Goal: Task Accomplishment & Management: Understand process/instructions

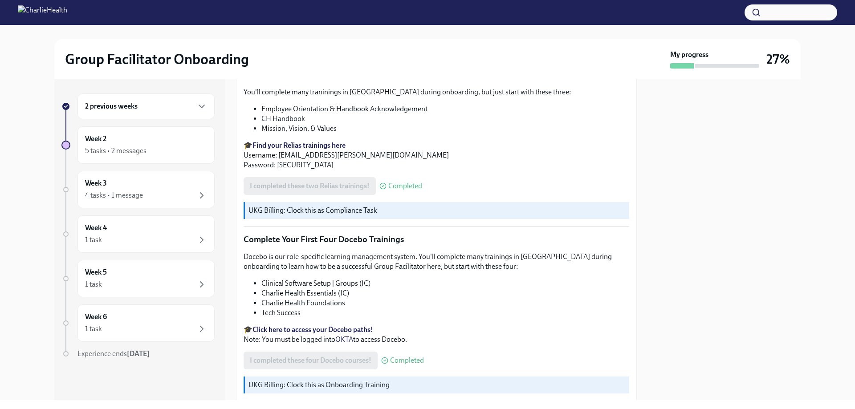
scroll to position [1192, 0]
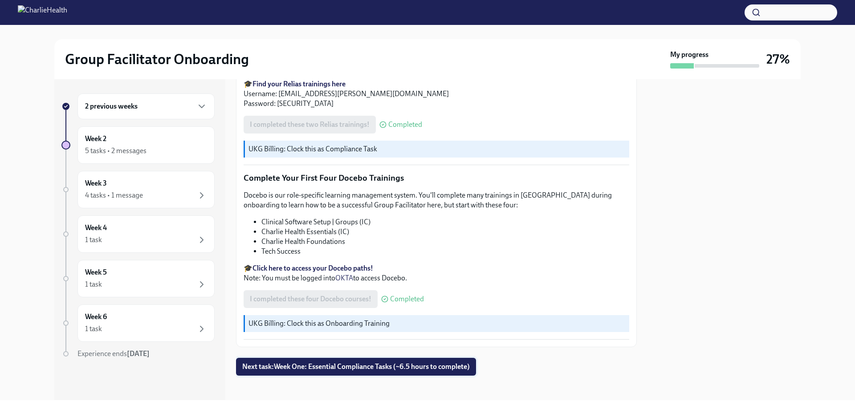
click at [354, 369] on button "Next task : Week One: Essential Compliance Tasks (~6.5 hours to complete)" at bounding box center [356, 367] width 240 height 18
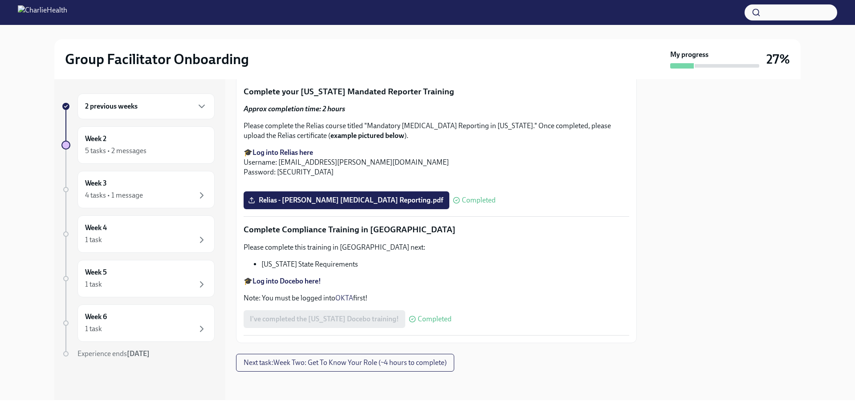
scroll to position [1943, 0]
click at [348, 364] on span "Next task : Week Two: Get To Know Your Role (~4 hours to complete)" at bounding box center [344, 362] width 203 height 9
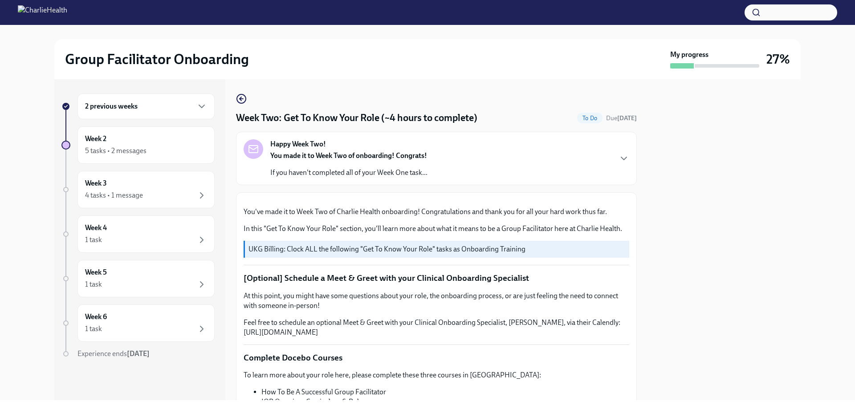
click at [615, 167] on div "Happy Week Two! You made it to Week Two of onboarding! Congrats! If you haven't…" at bounding box center [435, 158] width 385 height 38
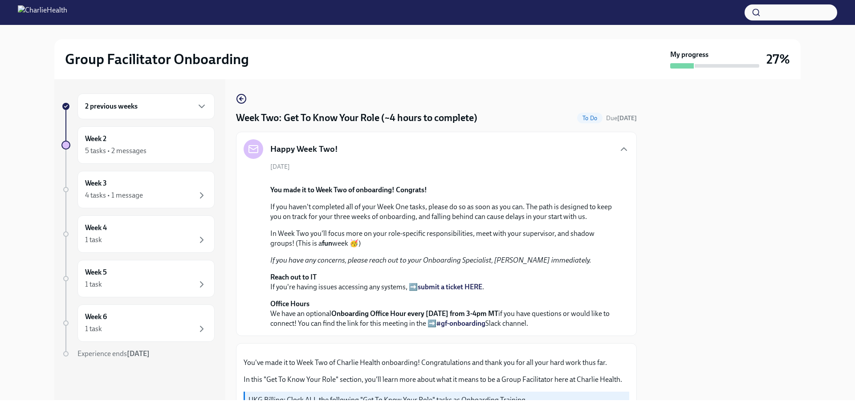
click at [551, 117] on div "Week Two: Get To Know Your Role (~4 hours to complete) To Do Due [DATE]" at bounding box center [436, 117] width 401 height 13
click at [128, 152] on div "5 tasks • 2 messages" at bounding box center [115, 151] width 61 height 10
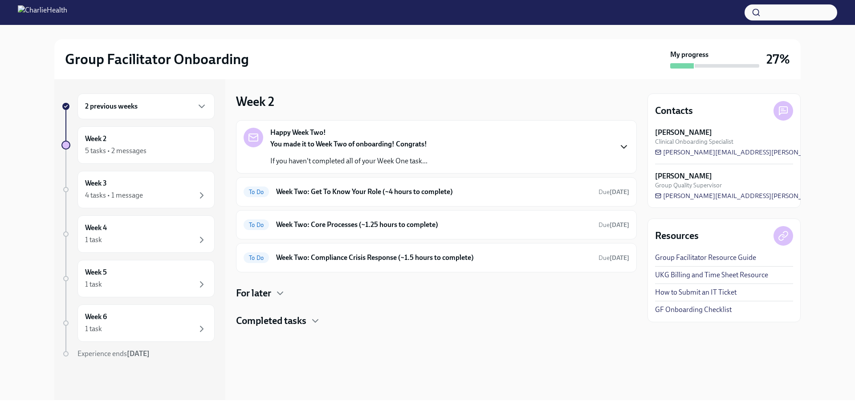
click at [624, 146] on icon "button" at bounding box center [623, 147] width 11 height 11
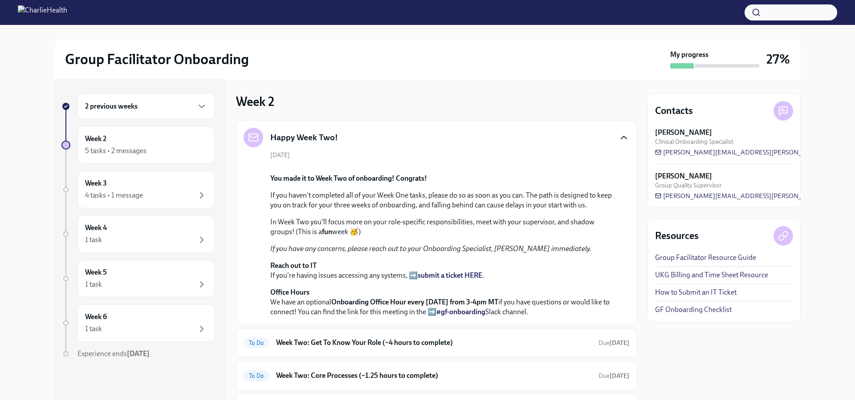
click at [196, 109] on div "2 previous weeks" at bounding box center [146, 106] width 122 height 11
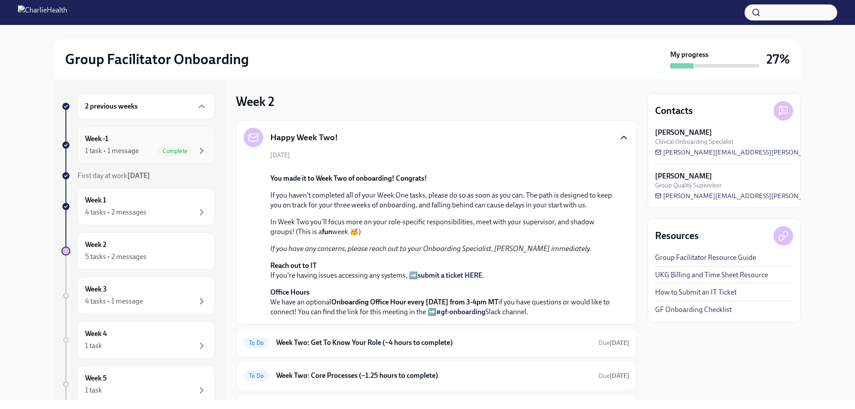
click at [194, 143] on div "Week -1 1 task • 1 message Complete" at bounding box center [146, 145] width 122 height 22
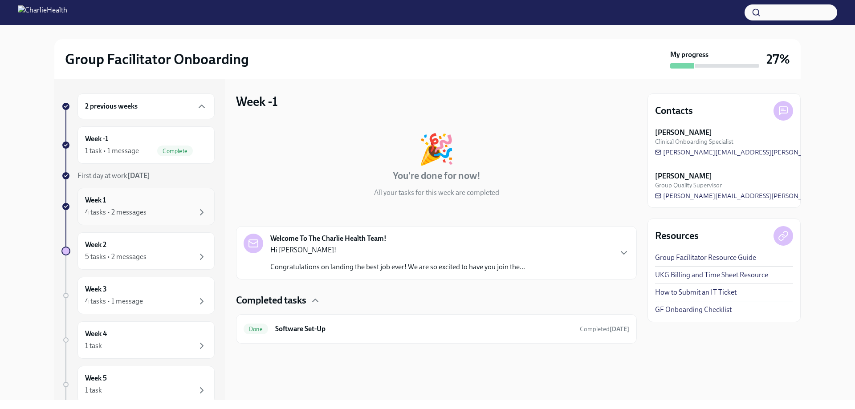
click at [189, 215] on div "4 tasks • 2 messages" at bounding box center [146, 212] width 122 height 11
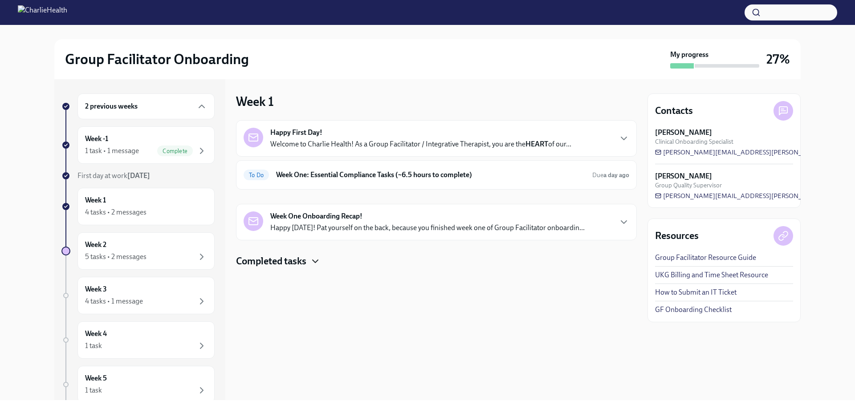
click at [318, 262] on icon "button" at bounding box center [315, 261] width 11 height 11
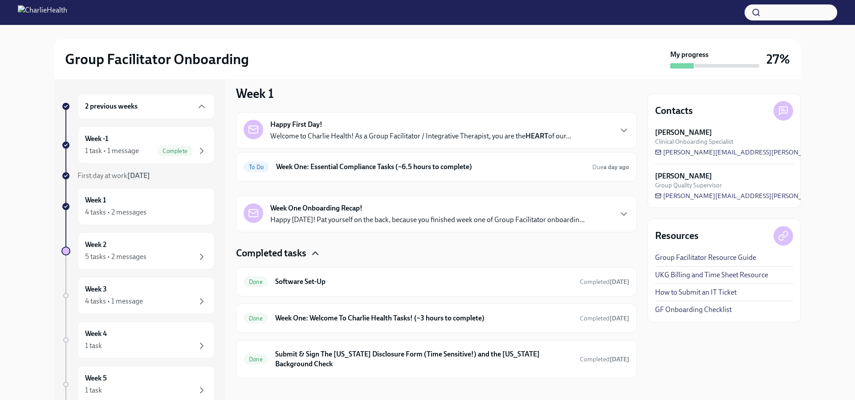
scroll to position [15, 0]
